Goal: Task Accomplishment & Management: Use online tool/utility

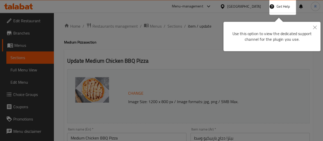
click at [73, 24] on div at bounding box center [161, 70] width 323 height 141
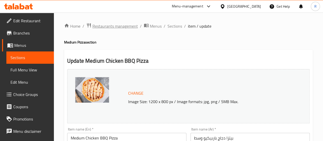
click at [107, 27] on span "Restaurants management" at bounding box center [114, 26] width 45 height 6
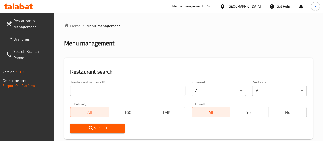
click at [23, 36] on span "Branches" at bounding box center [31, 39] width 37 height 6
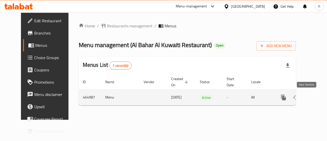
click at [318, 97] on icon "enhanced table" at bounding box center [320, 97] width 5 height 5
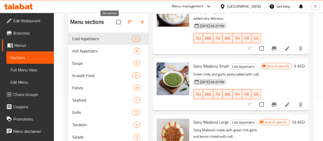
scroll to position [44, 0]
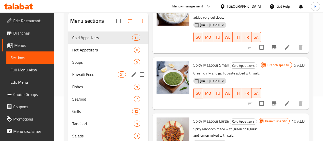
click at [94, 78] on div "Kuwaiti Food 21" at bounding box center [108, 74] width 80 height 12
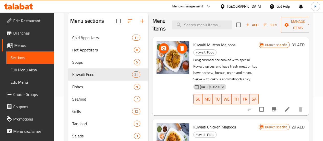
scroll to position [39, 0]
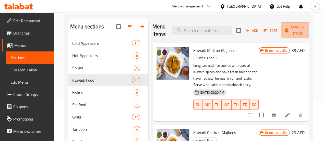
click at [299, 34] on span "Manage items" at bounding box center [298, 30] width 26 height 13
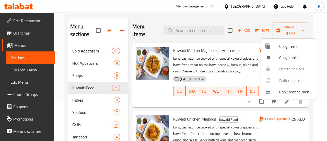
click at [310, 26] on div at bounding box center [163, 70] width 327 height 141
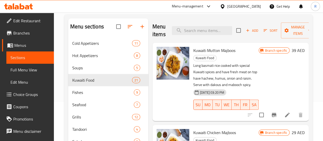
scroll to position [0, 0]
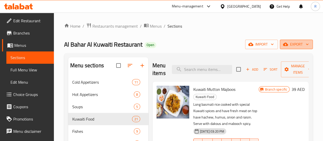
click at [297, 45] on span "export" at bounding box center [296, 44] width 25 height 6
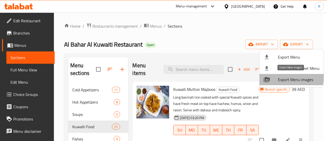
click at [284, 76] on span "Export Menu images" at bounding box center [299, 79] width 42 height 6
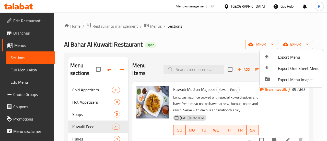
click at [192, 39] on div at bounding box center [163, 70] width 327 height 141
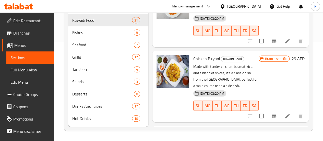
scroll to position [1083, 0]
